Goal: Task Accomplishment & Management: Manage account settings

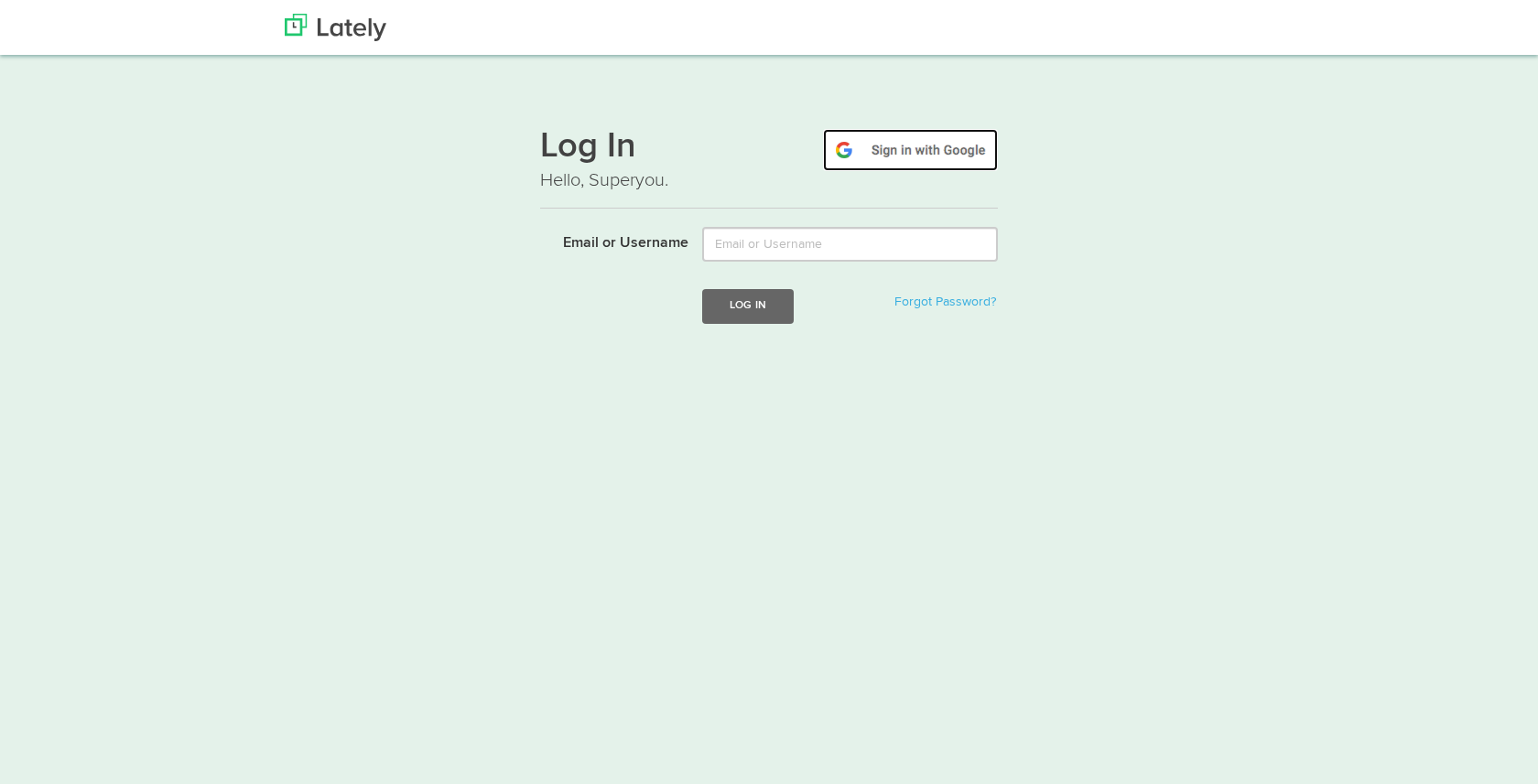
click at [914, 153] on img at bounding box center [910, 150] width 174 height 42
click at [864, 144] on img at bounding box center [910, 150] width 174 height 42
click at [862, 155] on img at bounding box center [910, 150] width 174 height 42
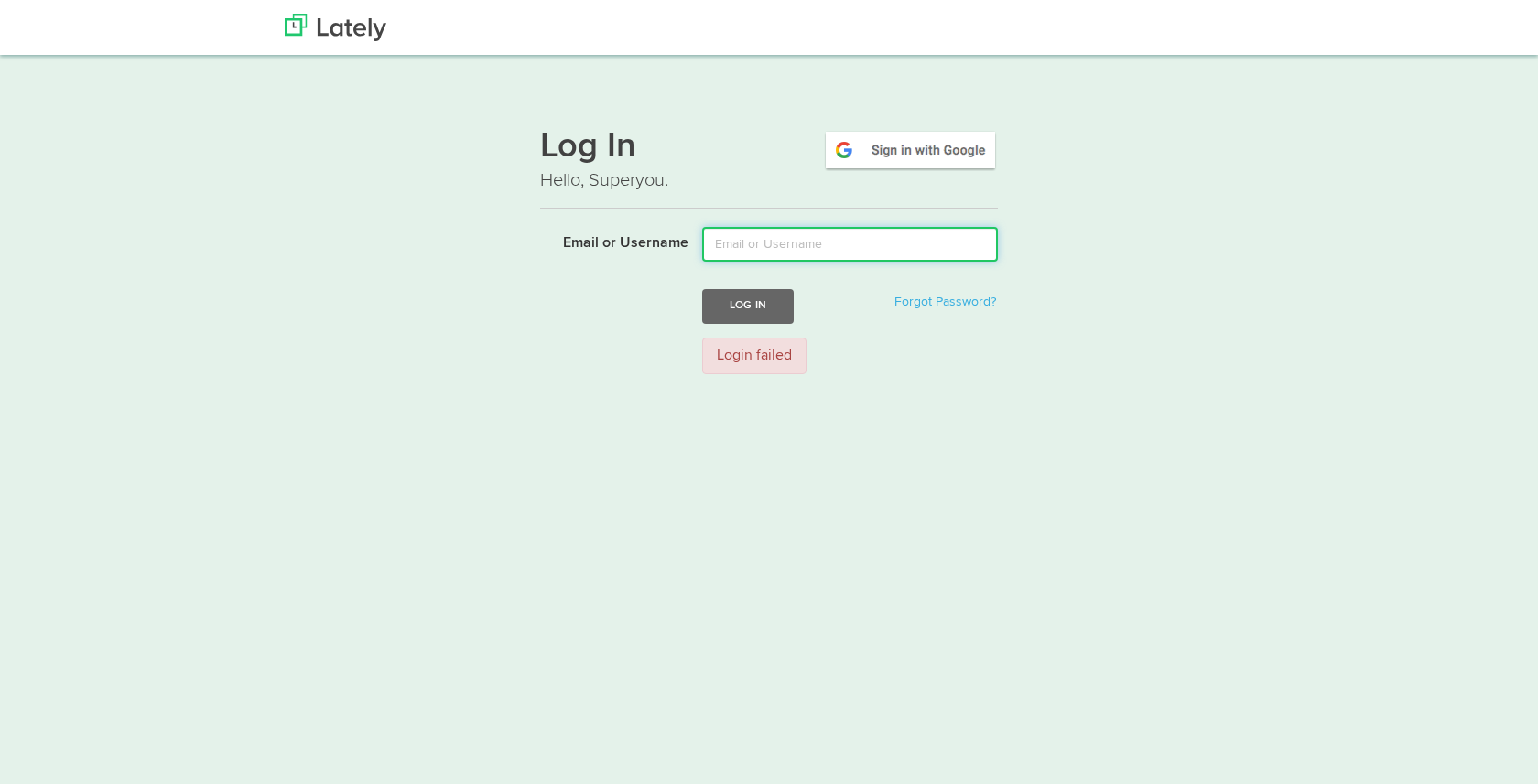
click at [809, 250] on input "Email or Username" at bounding box center [849, 245] width 296 height 35
type input "[DOMAIN_NAME][EMAIL_ADDRESS][DOMAIN_NAME]"
click at [766, 305] on button "Log In" at bounding box center [747, 305] width 92 height 34
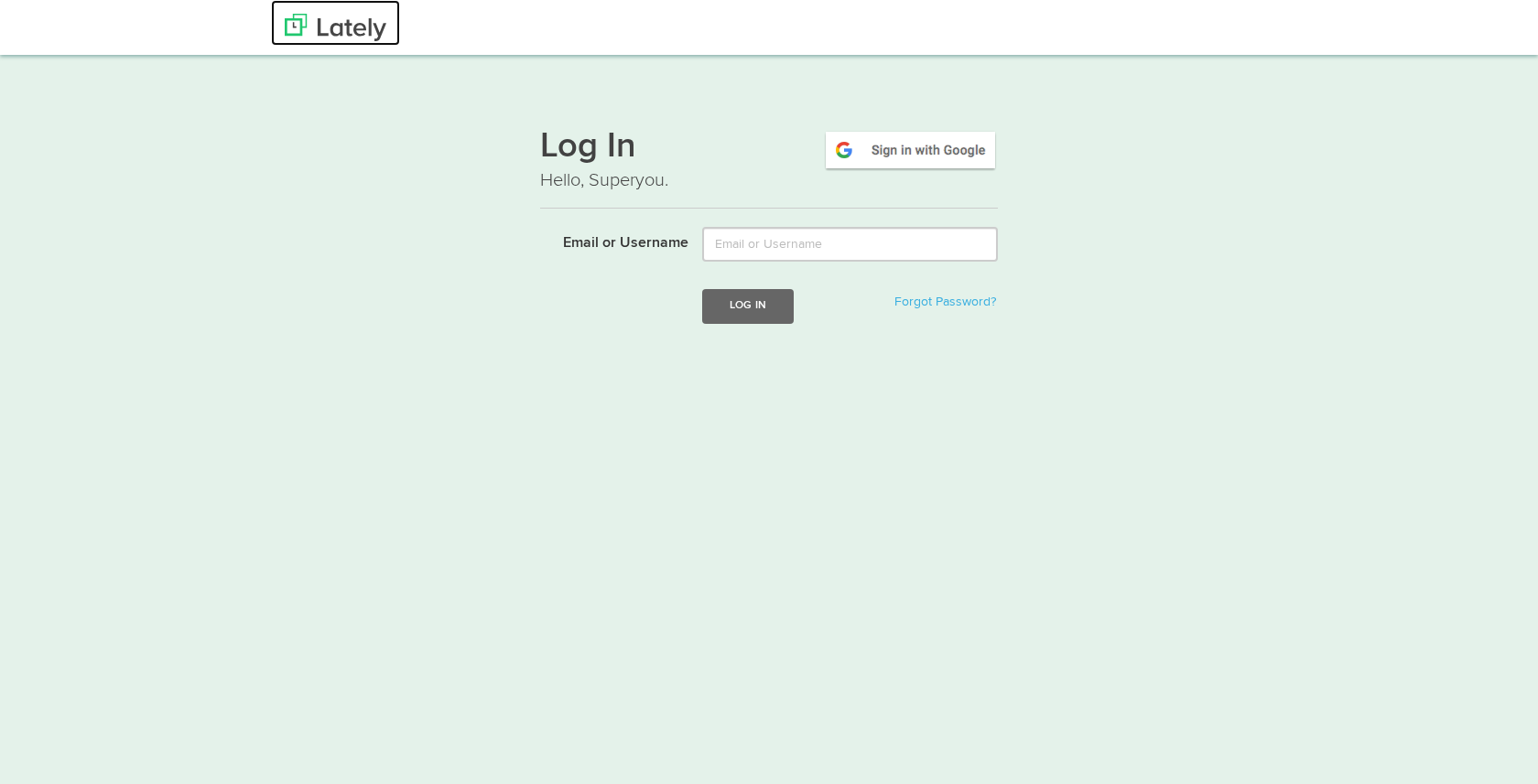
click at [364, 17] on img at bounding box center [334, 27] width 101 height 27
click at [875, 251] on input "Email or Username" at bounding box center [849, 245] width 296 height 35
type input "Weagels.marketing@gmail.com"
click at [771, 306] on button "Log In" at bounding box center [747, 305] width 92 height 34
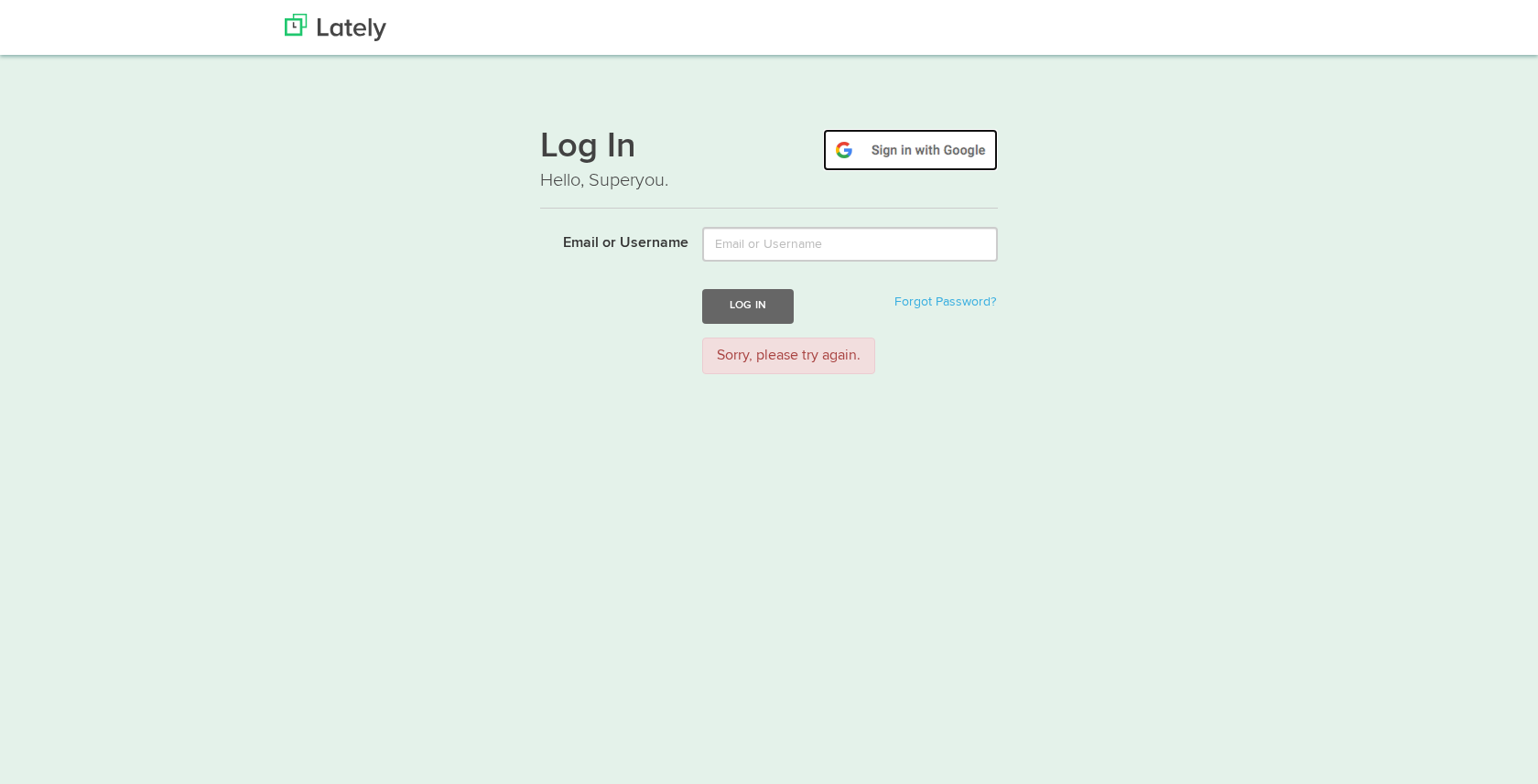
click at [897, 170] on img at bounding box center [910, 150] width 174 height 42
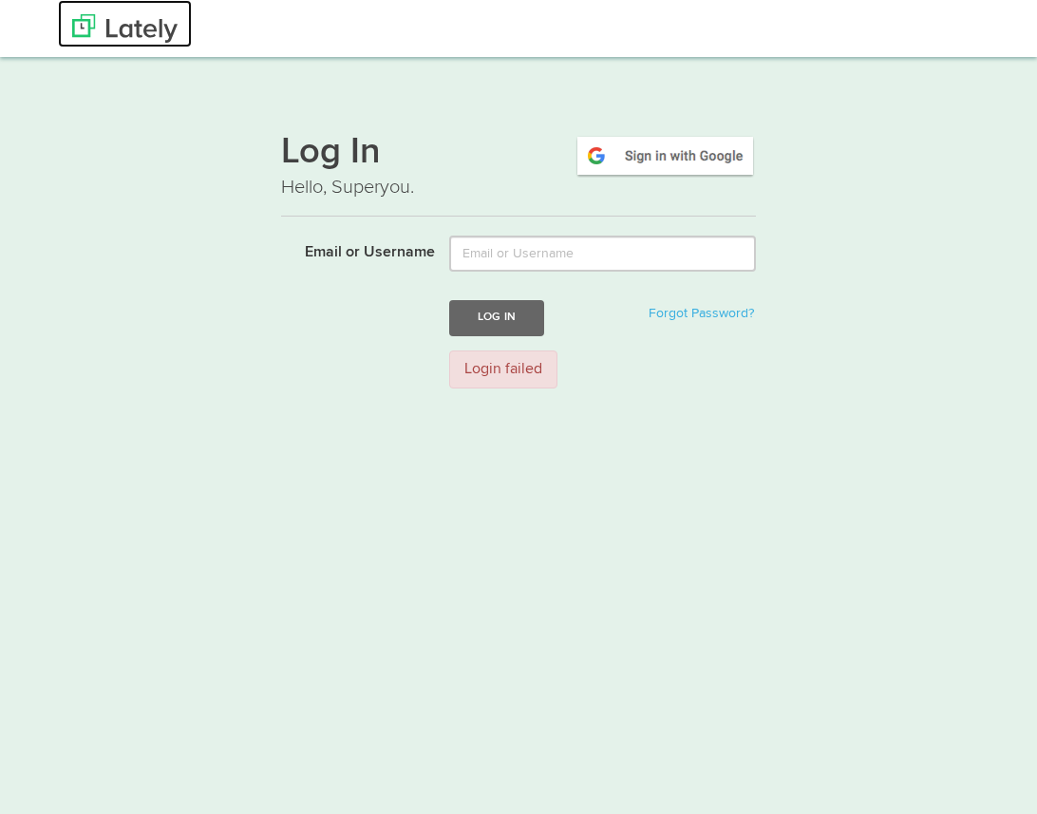
click at [129, 40] on img at bounding box center [124, 28] width 105 height 28
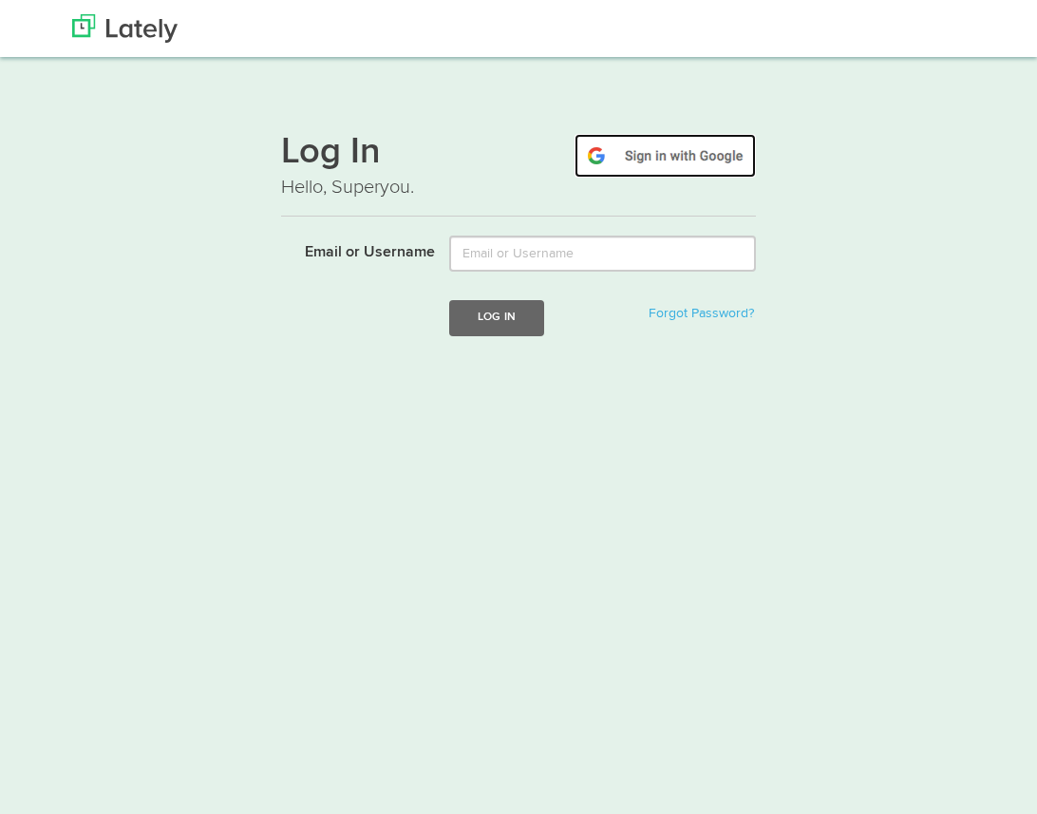
click at [657, 141] on img at bounding box center [665, 156] width 181 height 44
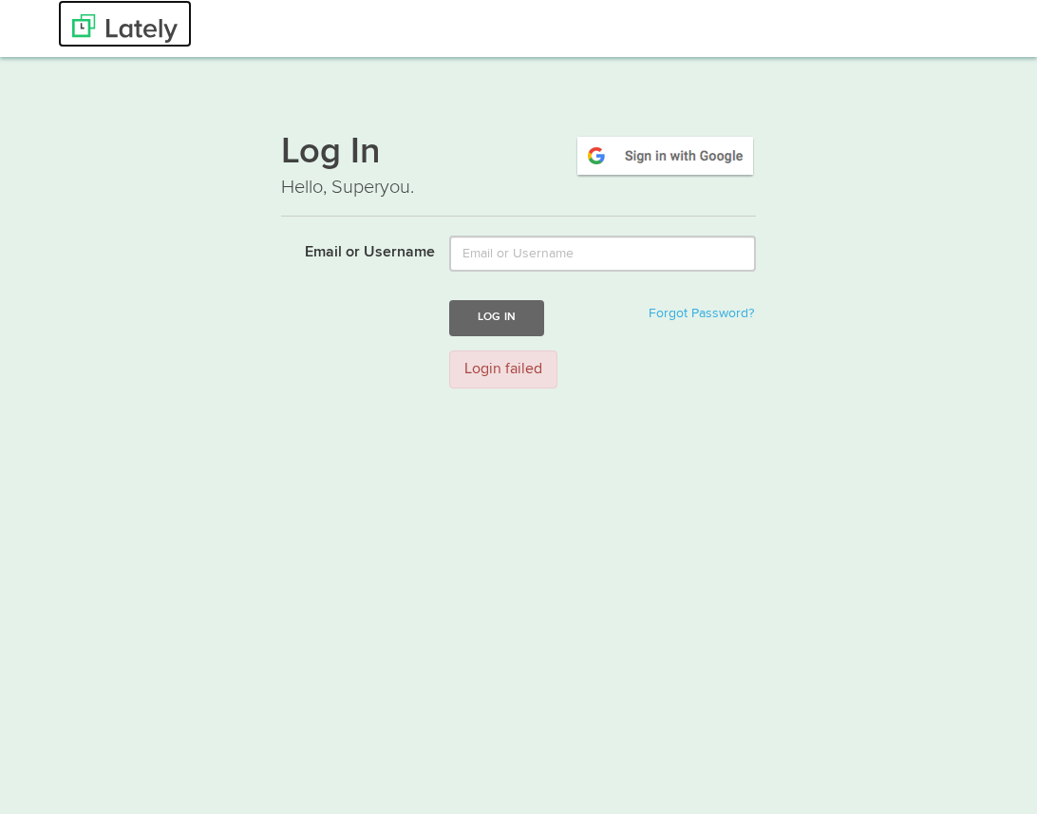
click at [130, 28] on img at bounding box center [124, 28] width 105 height 28
